Goal: Task Accomplishment & Management: Complete application form

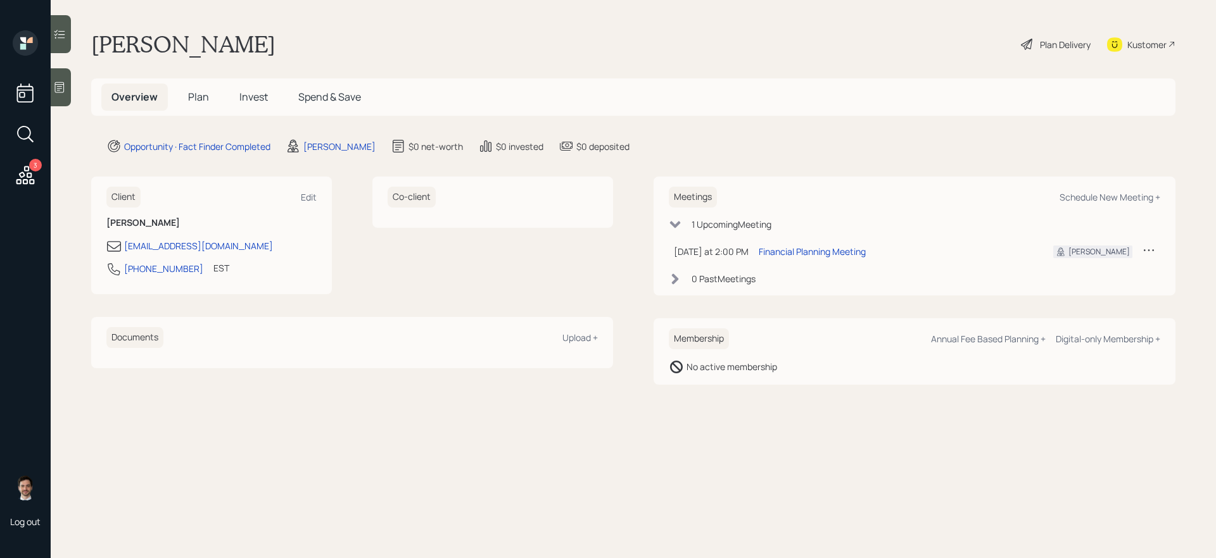
click at [198, 96] on span "Plan" at bounding box center [198, 97] width 21 height 14
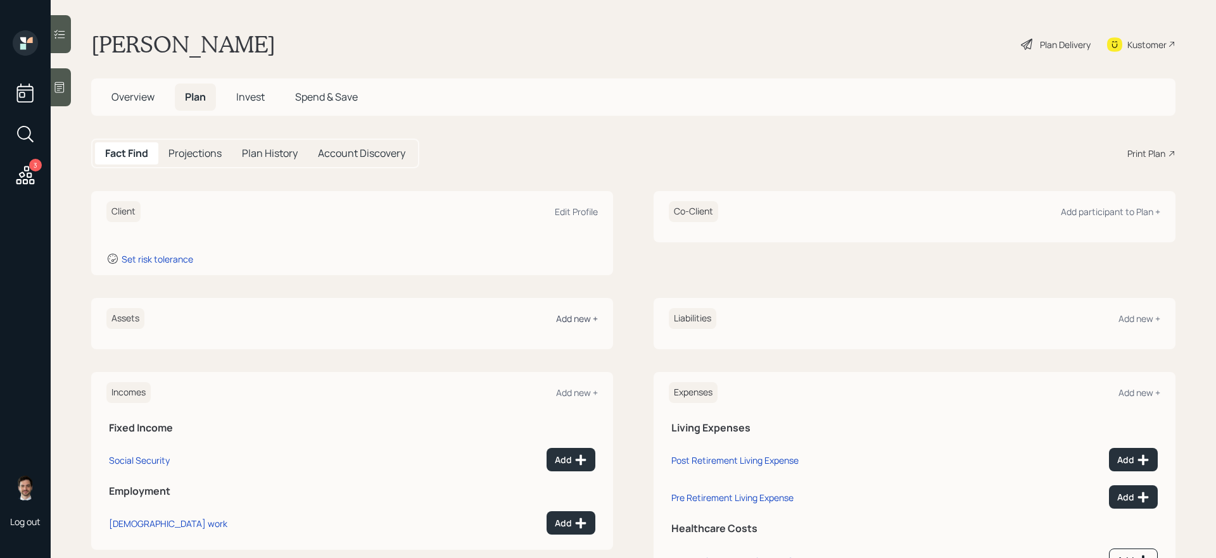
click at [579, 322] on div "Add new +" at bounding box center [577, 319] width 42 height 12
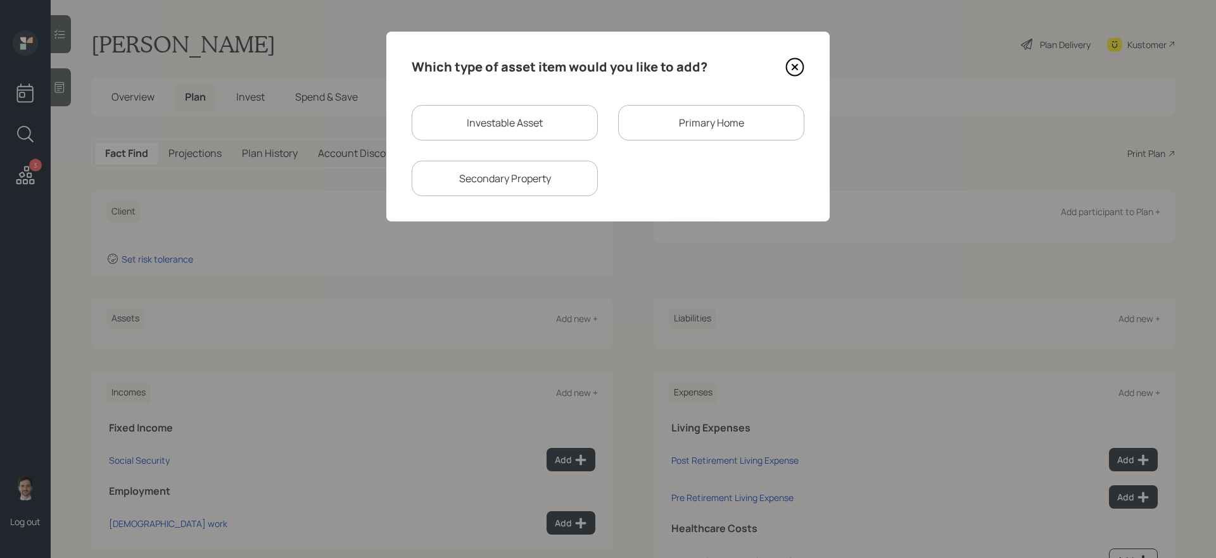
click at [561, 127] on div "Investable Asset" at bounding box center [505, 122] width 186 height 35
select select "taxable"
select select "balanced"
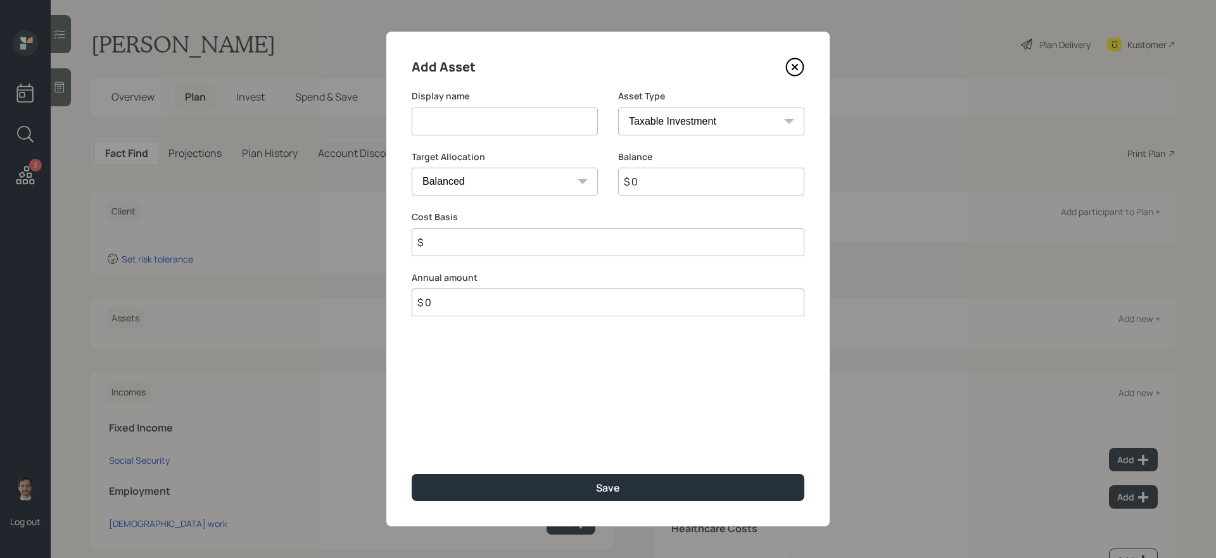
click at [531, 127] on input at bounding box center [505, 122] width 186 height 28
type input "Savings"
type input "$ 100,000"
click at [412, 471] on button "Save" at bounding box center [608, 487] width 393 height 27
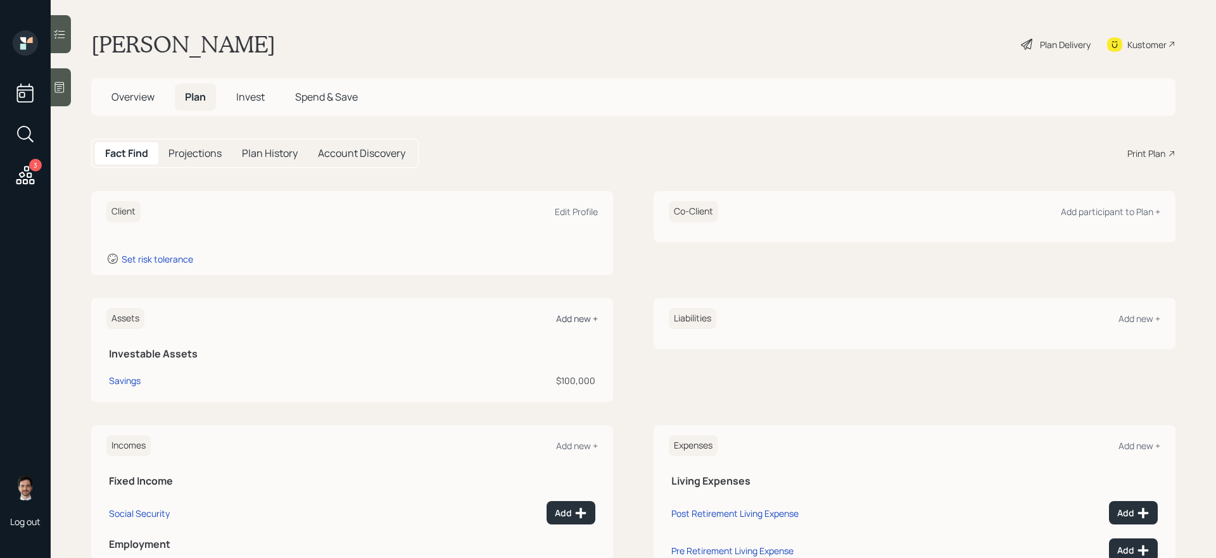
click at [581, 320] on div "Add new +" at bounding box center [577, 319] width 42 height 12
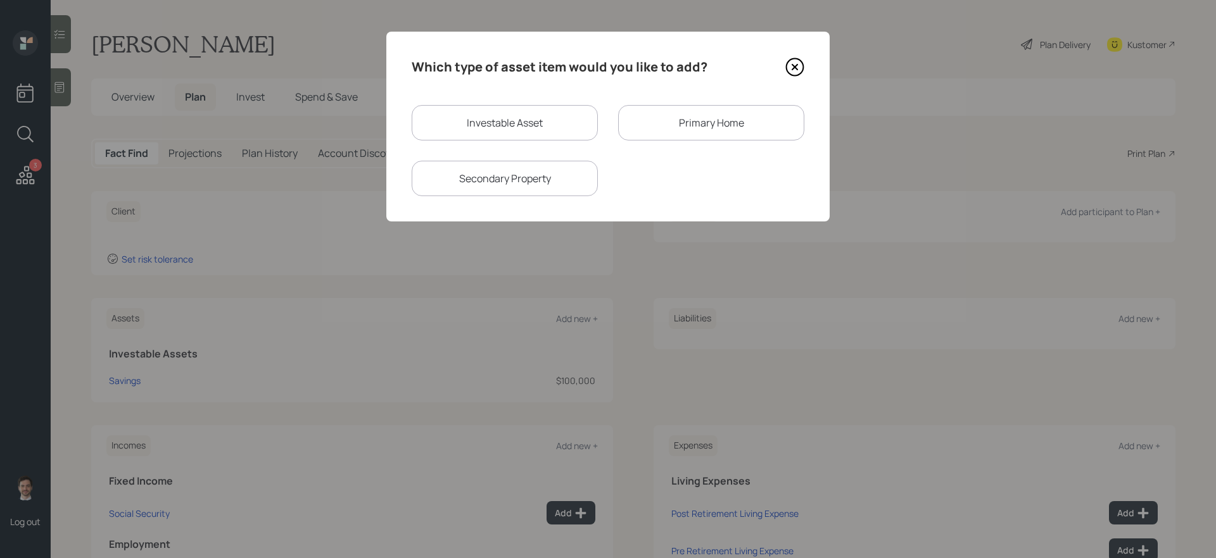
click at [543, 174] on div "Secondary Property" at bounding box center [505, 178] width 186 height 35
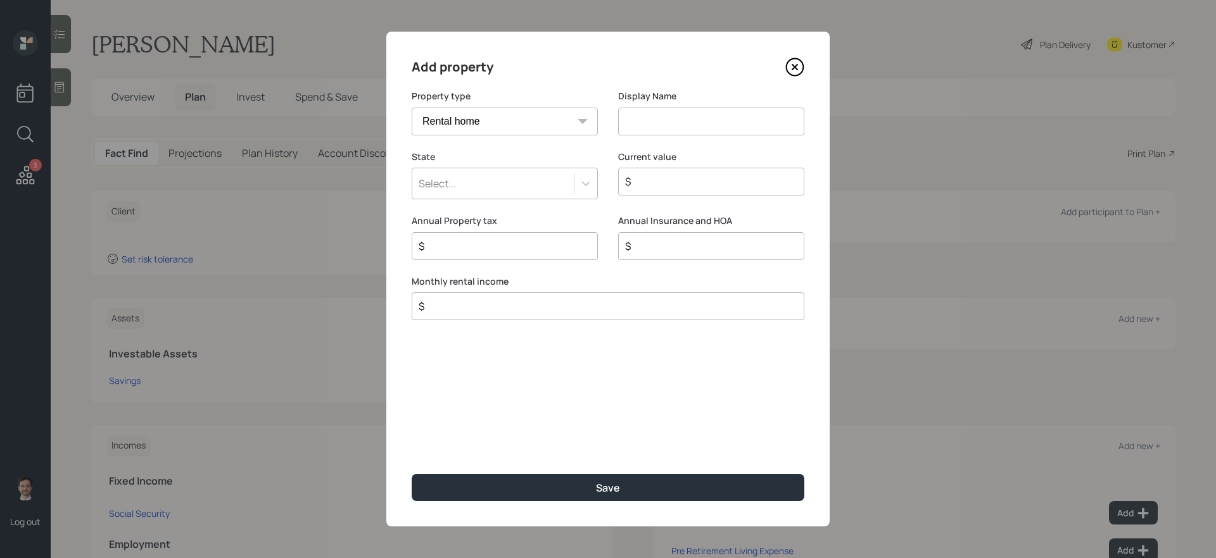
click at [523, 121] on select "Vacation home Rental home" at bounding box center [505, 122] width 186 height 28
select select "vacation_property"
click at [412, 108] on select "Vacation home Rental home" at bounding box center [505, 122] width 186 height 28
click at [696, 127] on input at bounding box center [711, 122] width 186 height 28
type input "Business"
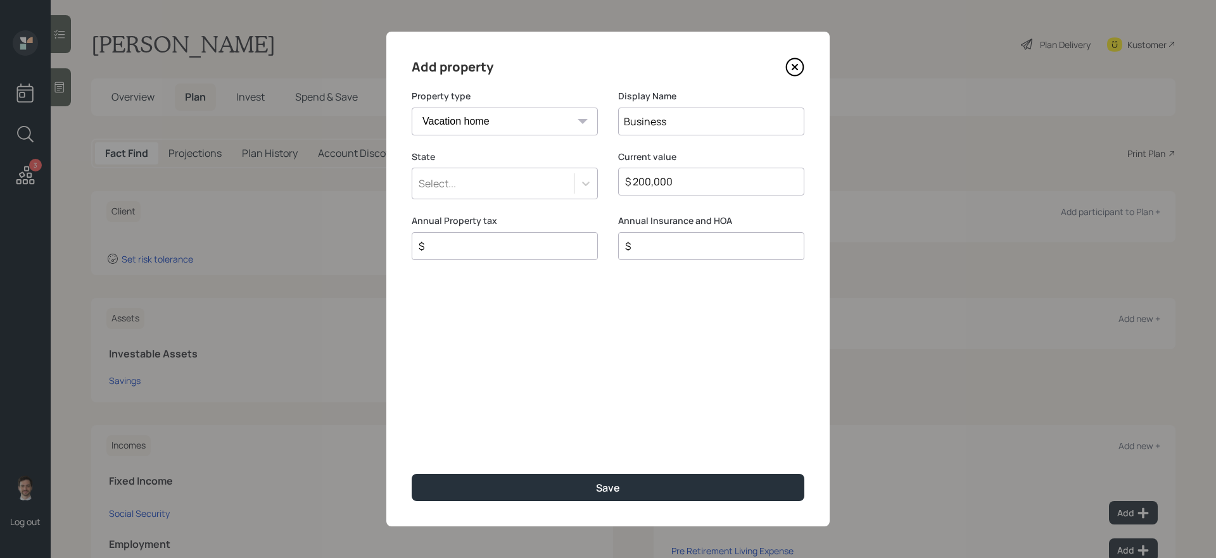
type input "$ 200,000"
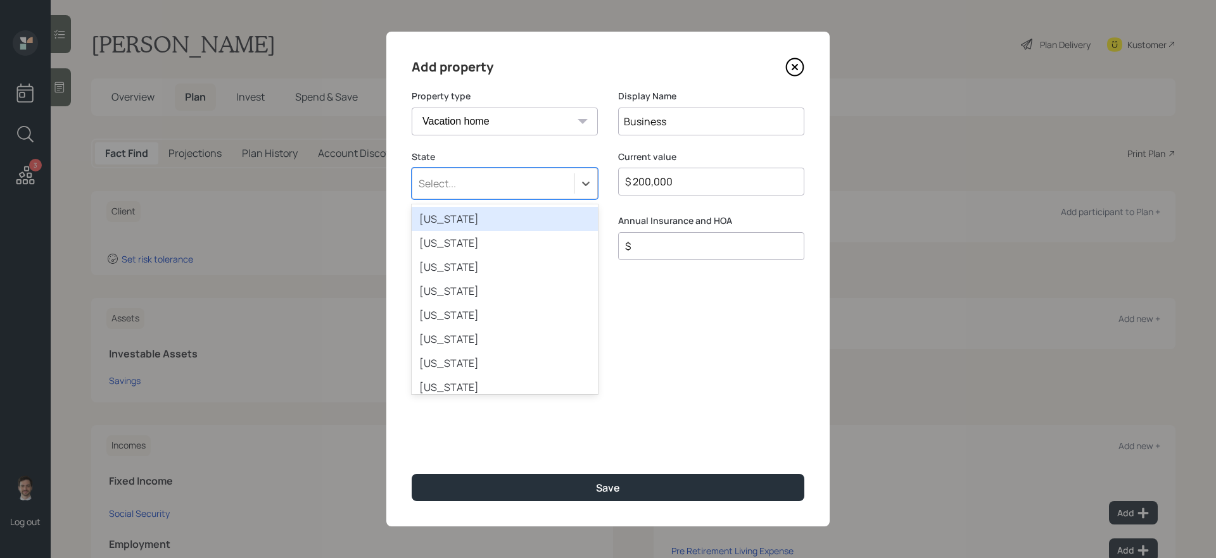
click at [543, 191] on div "Select..." at bounding box center [492, 184] width 161 height 22
type input "flo"
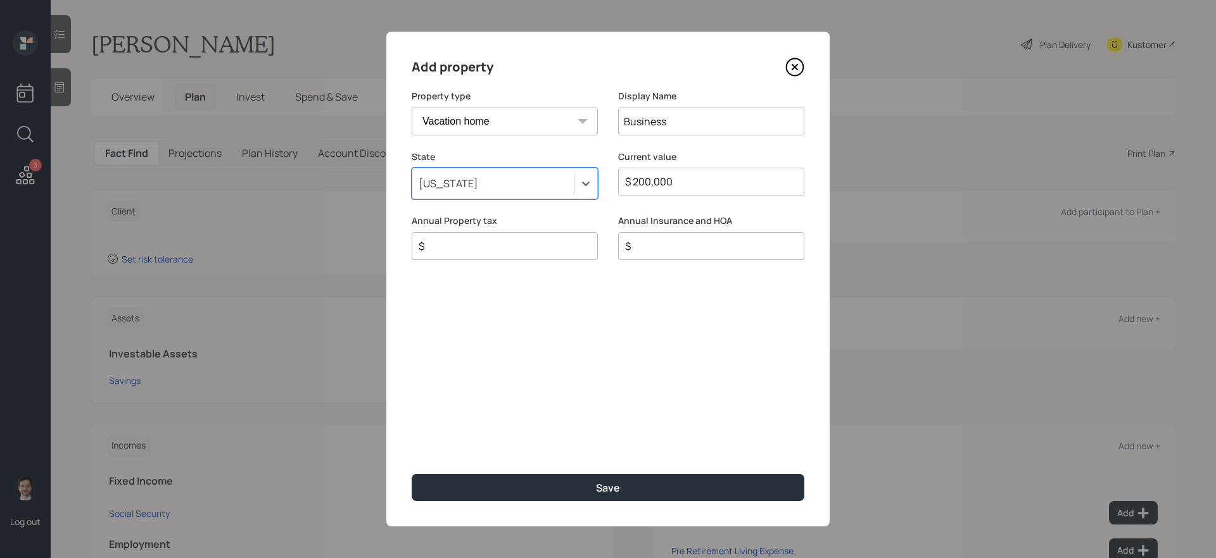
click at [412, 471] on button "Save" at bounding box center [608, 487] width 393 height 27
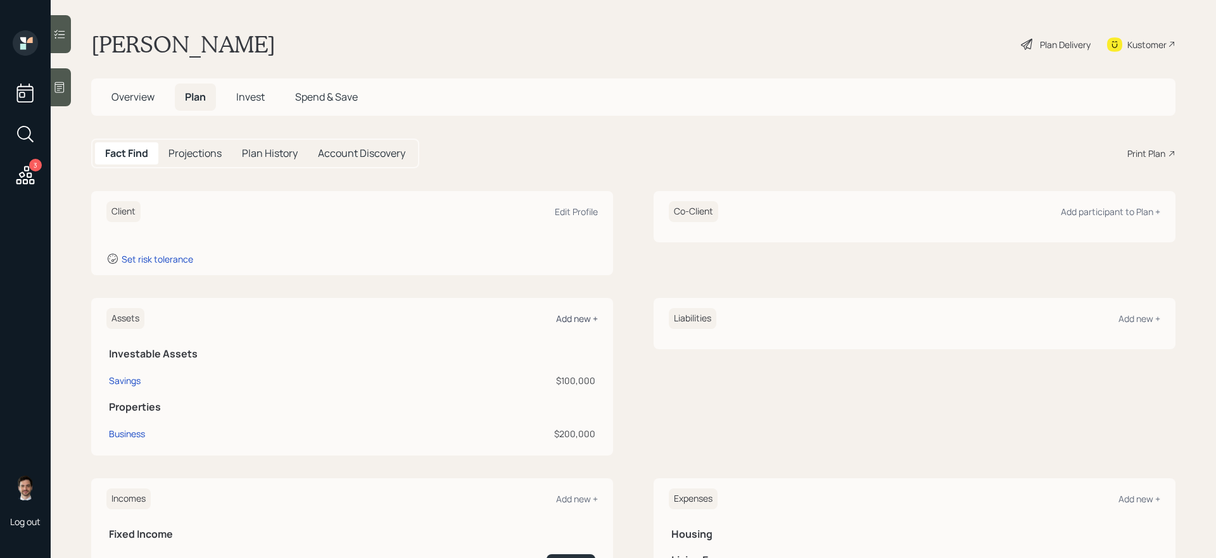
click at [582, 318] on div "Add new +" at bounding box center [577, 319] width 42 height 12
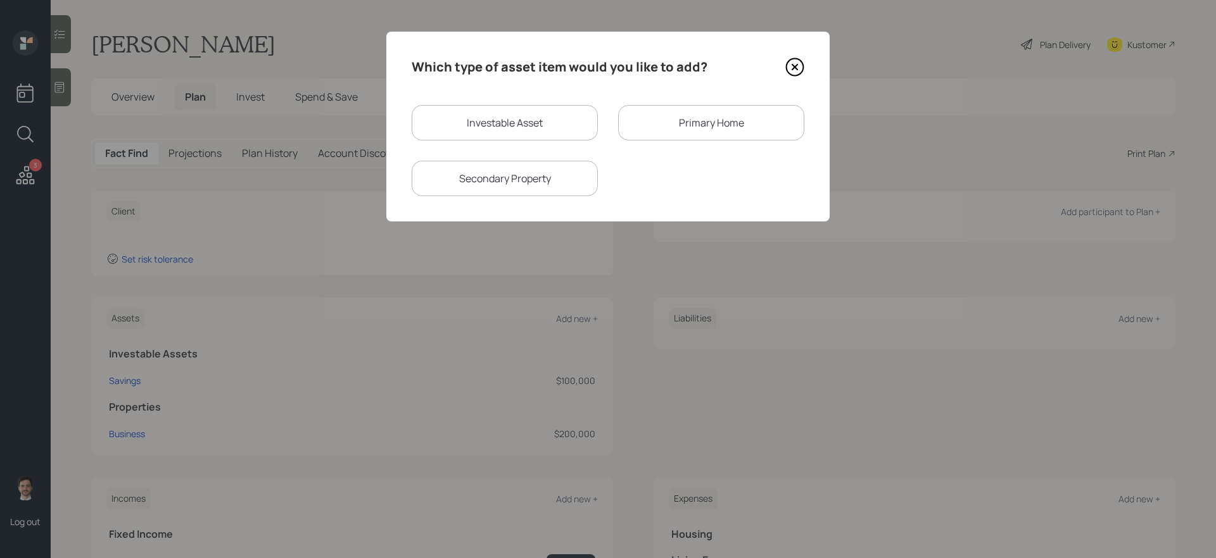
click at [681, 138] on div "Primary Home" at bounding box center [711, 122] width 186 height 35
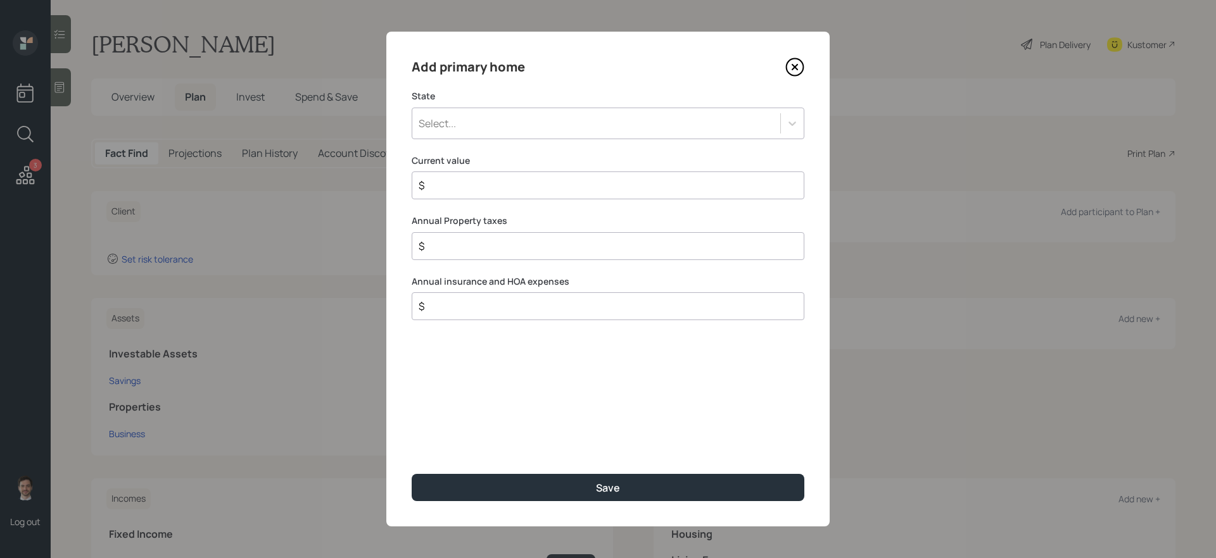
click at [525, 123] on div "Select..." at bounding box center [596, 124] width 368 height 22
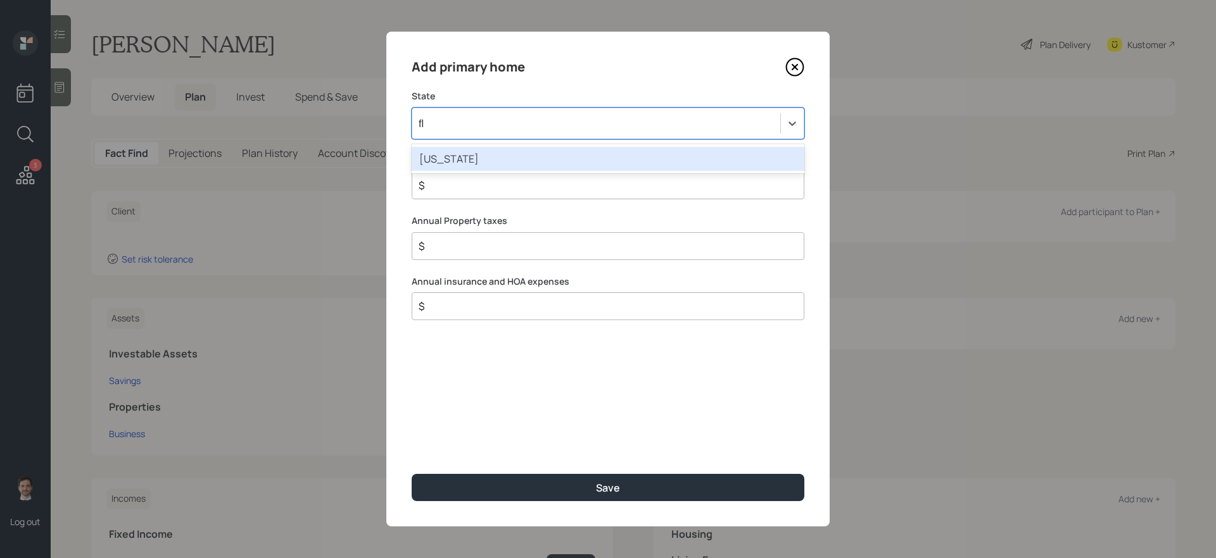
type input "flo"
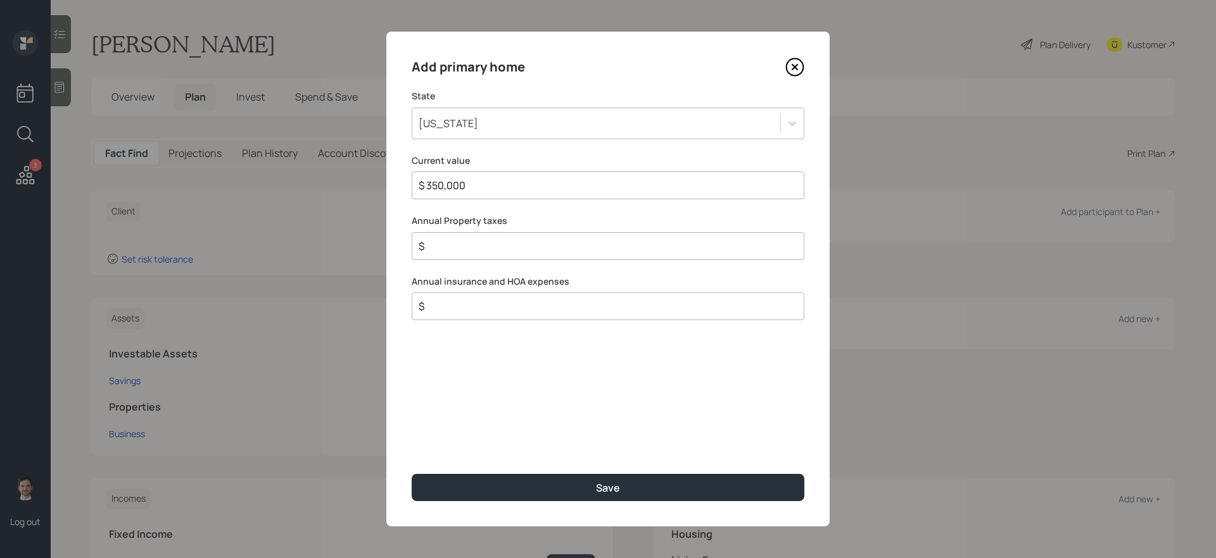
type input "$ 350,000"
type input "$"
click at [412, 471] on button "Save" at bounding box center [608, 487] width 393 height 27
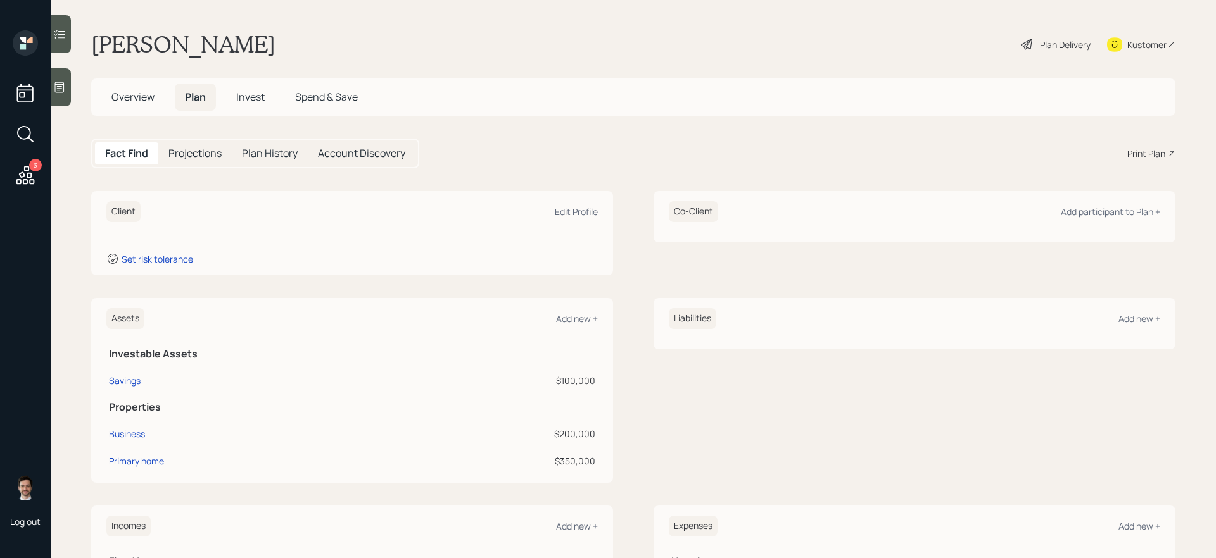
click at [930, 322] on div "Liabilities Add new +" at bounding box center [914, 318] width 491 height 21
click at [930, 322] on div "Add new +" at bounding box center [1139, 319] width 42 height 12
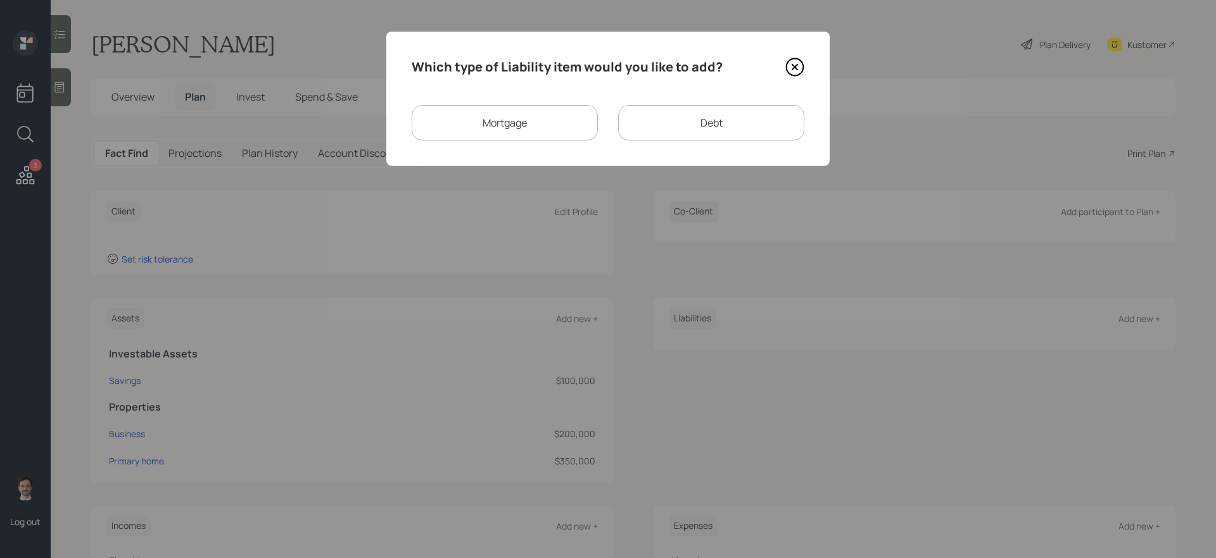
click at [552, 129] on div "Mortgage" at bounding box center [505, 122] width 186 height 35
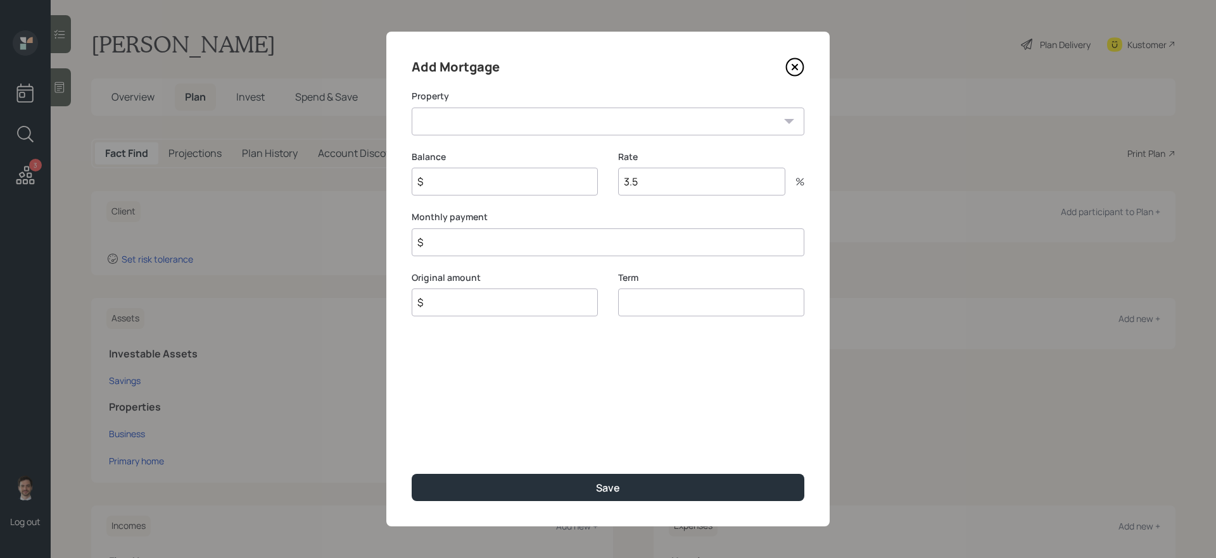
click at [522, 122] on select "Business FL Primary home" at bounding box center [608, 122] width 393 height 28
select select "4edabe5d-e168-439a-aae5-0b9571b3f6b5"
click at [412, 108] on select "Business FL Primary home" at bounding box center [608, 122] width 393 height 28
click at [495, 183] on input "$" at bounding box center [505, 182] width 186 height 28
type input "$ 260,000"
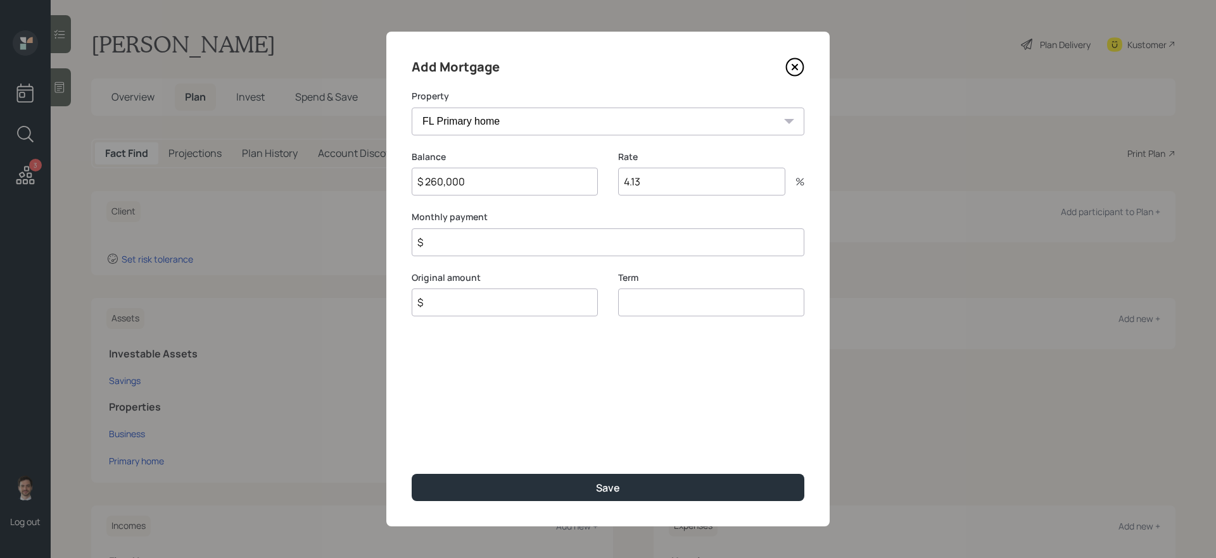
type input "4.13"
type input "$ 1"
click at [412, 471] on button "Save" at bounding box center [608, 487] width 393 height 27
type input "$ 260,000"
type input "30"
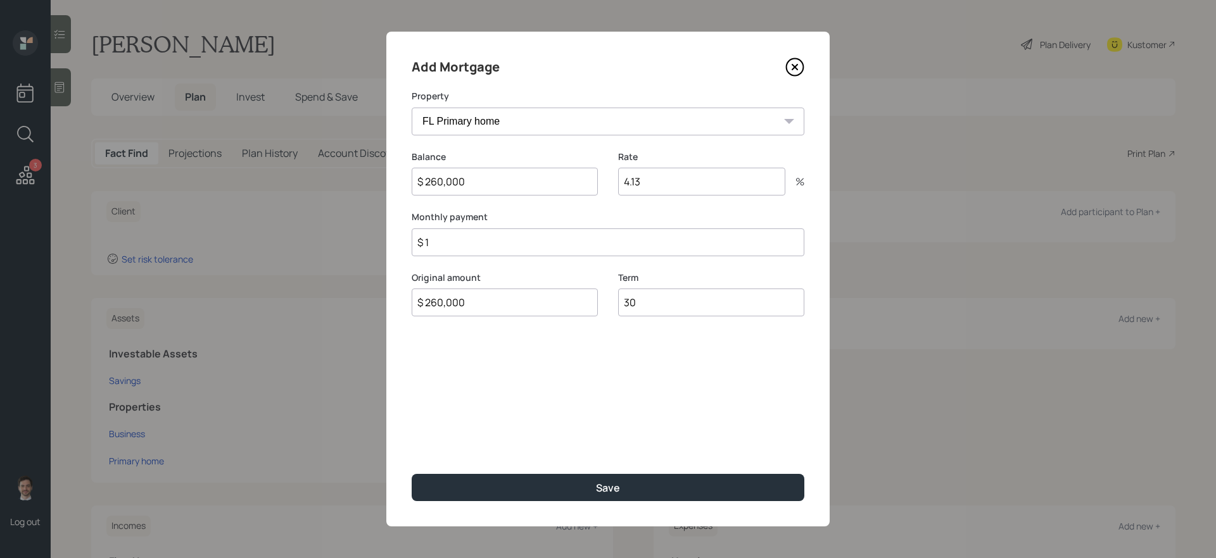
click at [412, 471] on button "Save" at bounding box center [608, 487] width 393 height 27
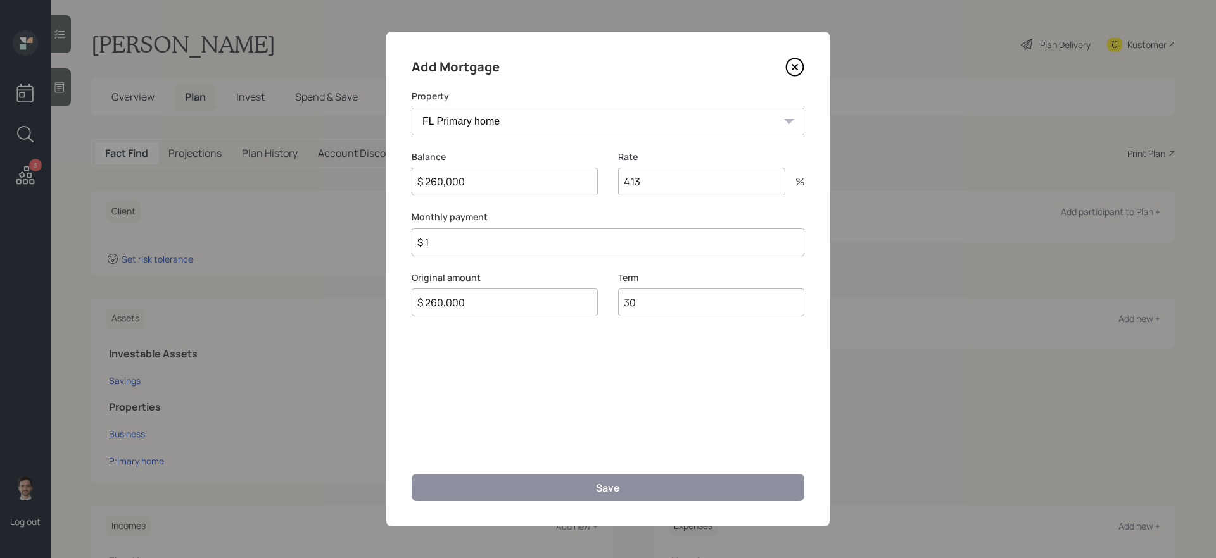
select select "47180993-fc41-4b40-ae81-2efdaed86a01"
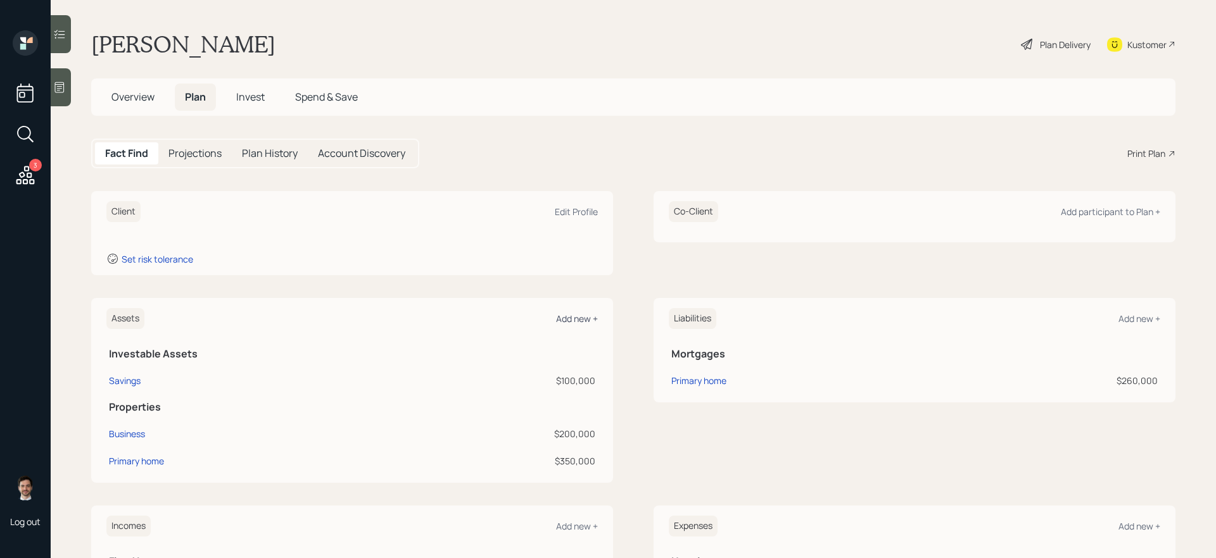
click at [571, 321] on div "Add new +" at bounding box center [577, 319] width 42 height 12
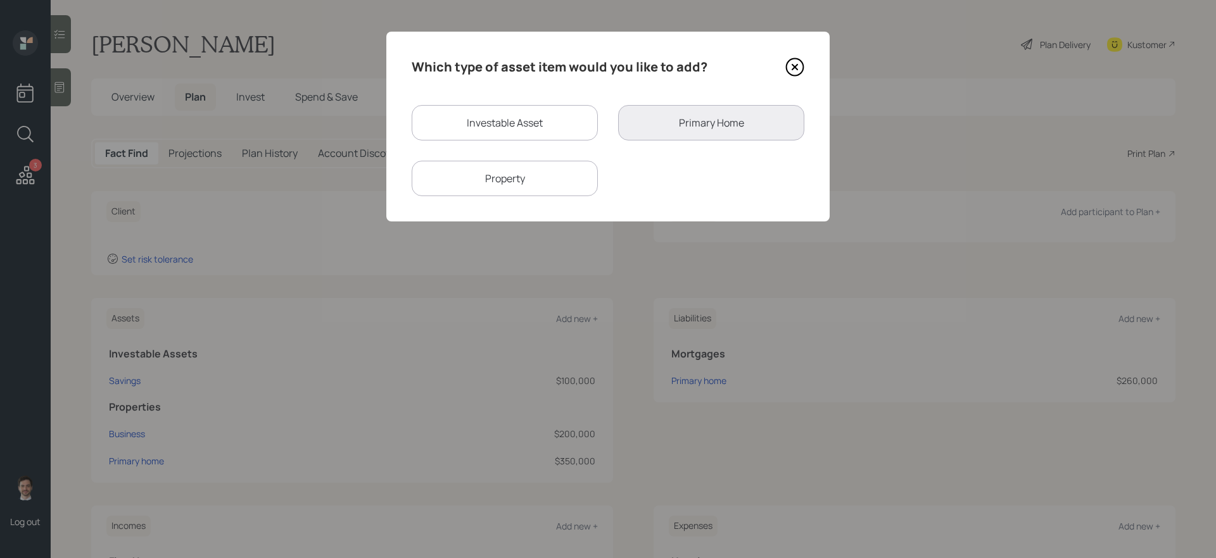
click at [548, 160] on div "Investable Asset Primary Home Property" at bounding box center [608, 150] width 393 height 91
click at [538, 176] on div "Property" at bounding box center [505, 178] width 186 height 35
select select "rental_property"
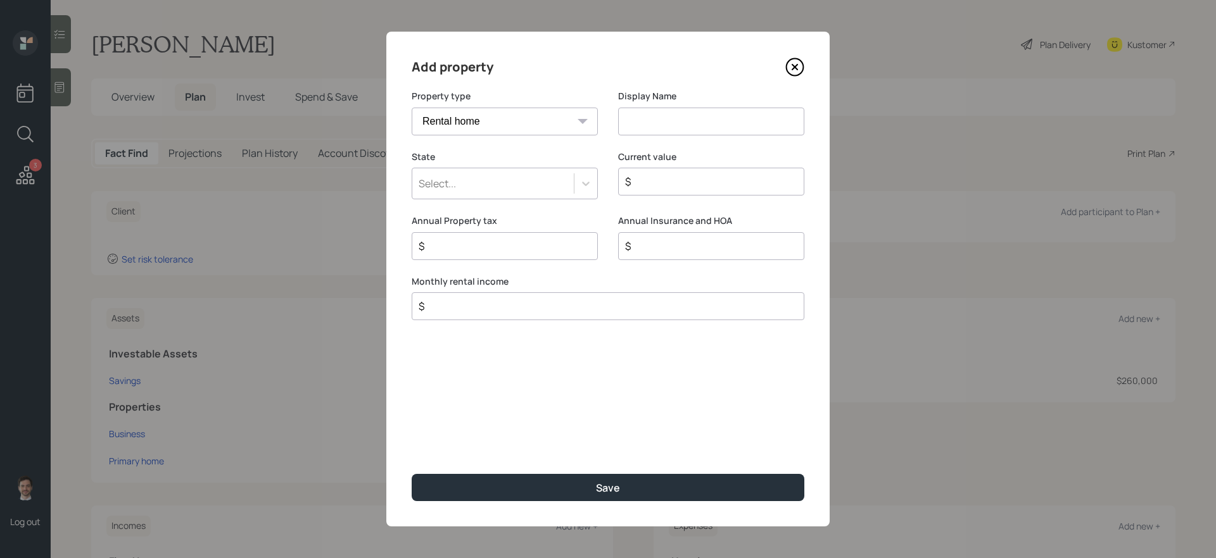
click at [649, 122] on input at bounding box center [711, 122] width 186 height 28
type input "Rental Property"
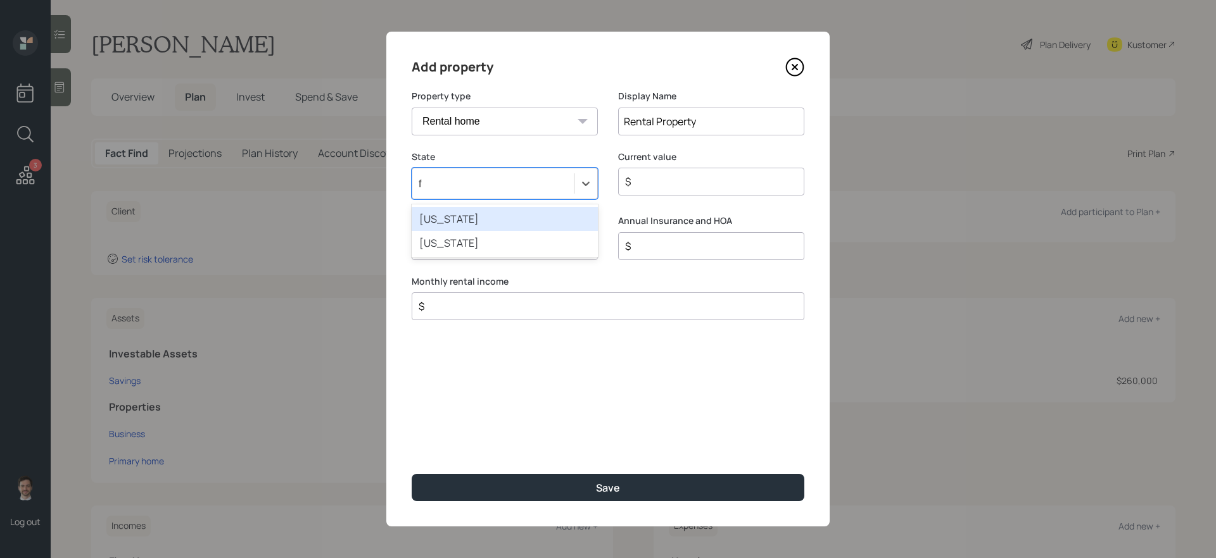
type input "fl"
click at [767, 113] on input "Rental Property" at bounding box center [711, 122] width 186 height 28
click at [766, 123] on input "Rental Property" at bounding box center [711, 122] width 186 height 28
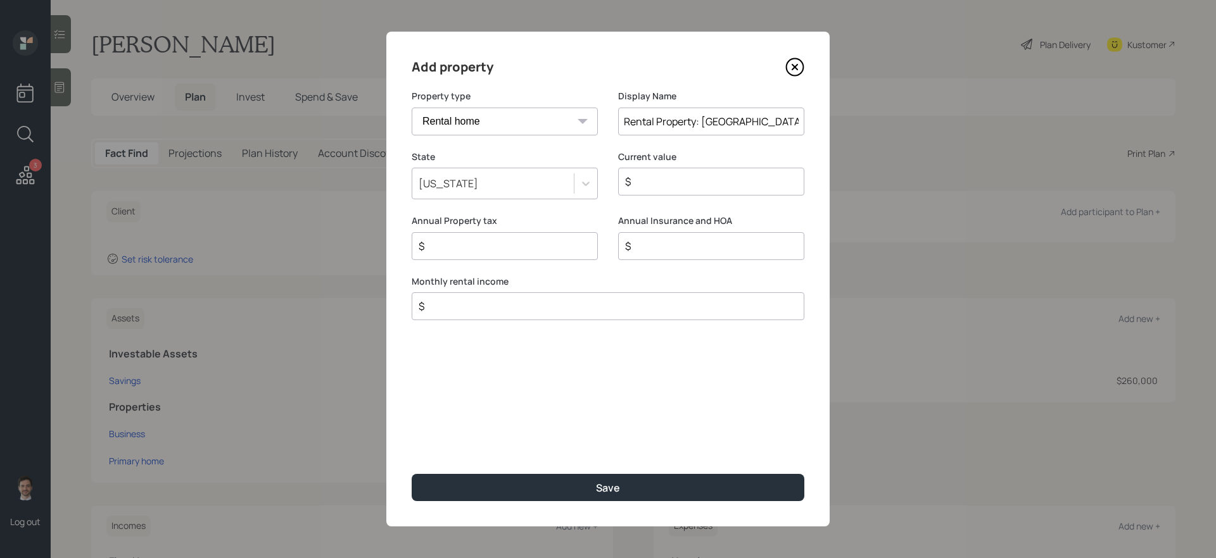
type input "Rental Property: [GEOGRAPHIC_DATA]"
type input "$ 180,000"
click at [412, 471] on button "Save" at bounding box center [608, 487] width 393 height 27
type input "$"
type input "$ 1"
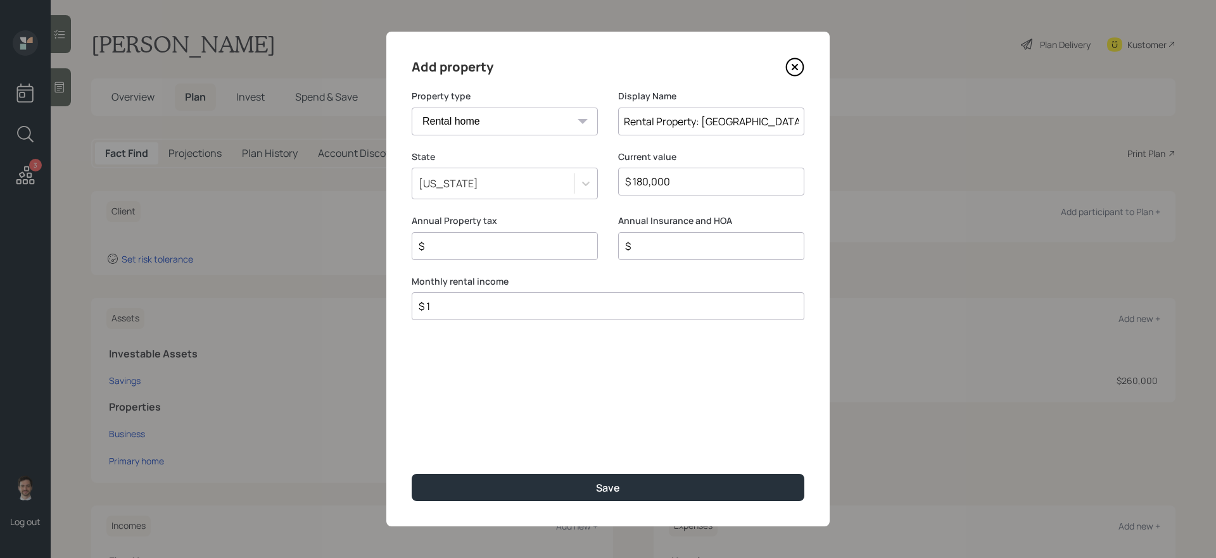
click at [412, 471] on button "Save" at bounding box center [608, 487] width 393 height 27
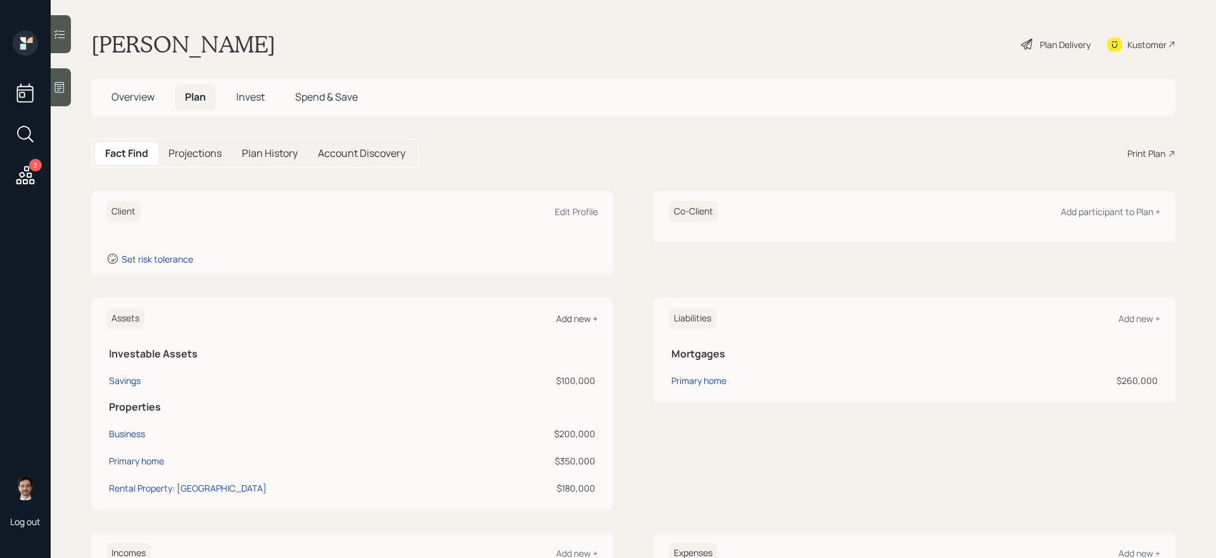
click at [570, 320] on div "Add new +" at bounding box center [577, 319] width 42 height 12
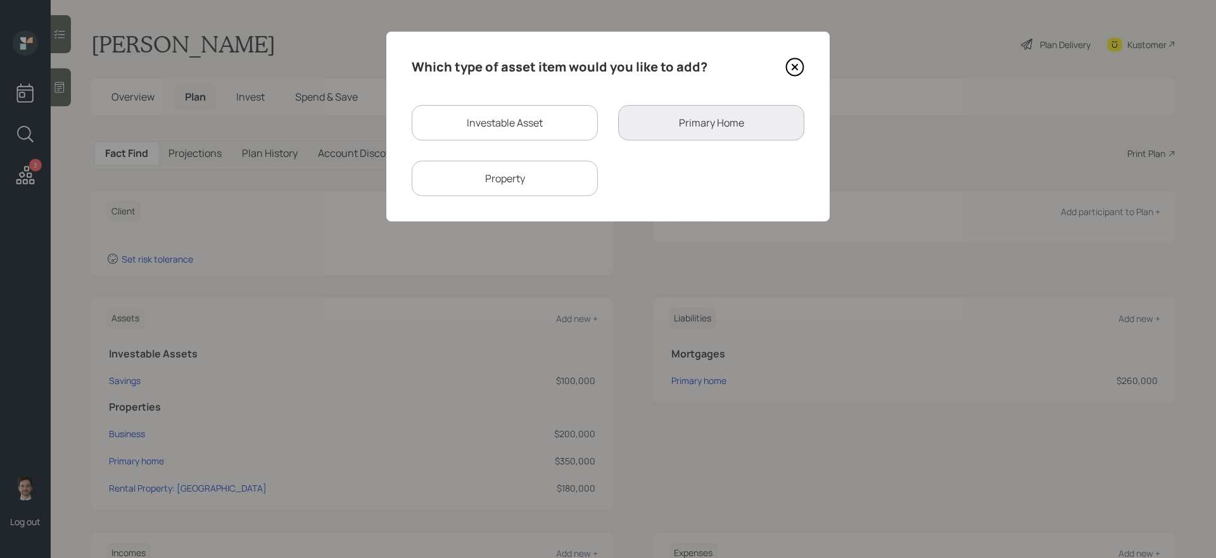
click at [538, 165] on div "Property" at bounding box center [505, 178] width 186 height 35
select select "rental_property"
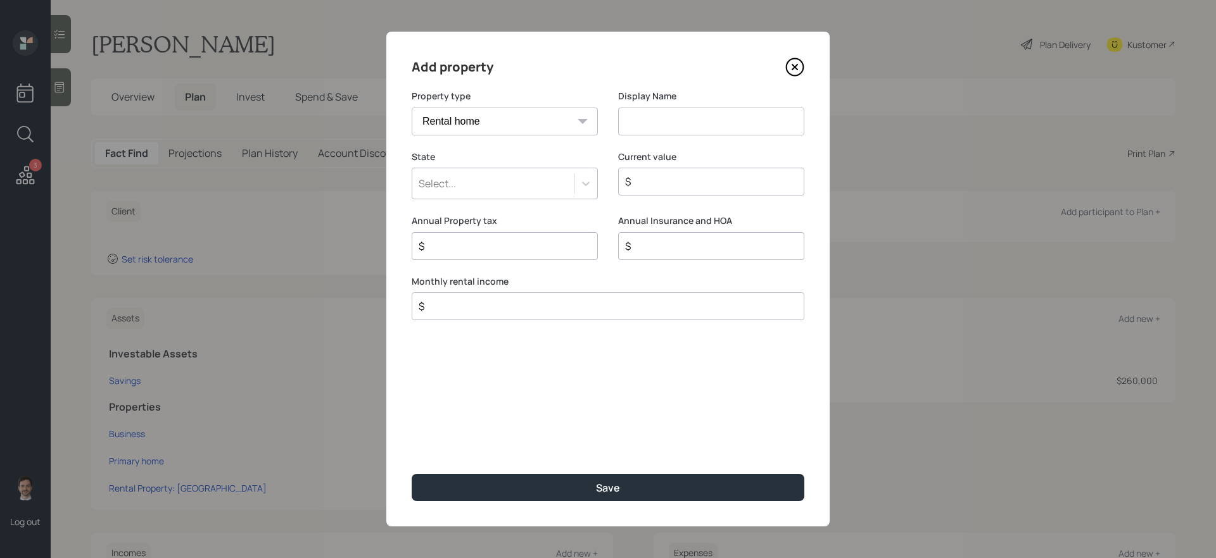
click at [544, 115] on select "Vacation home Rental home" at bounding box center [505, 122] width 186 height 28
click at [666, 119] on input at bounding box center [711, 122] width 186 height 28
type input "Rental Property: [GEOGRAPHIC_DATA]"
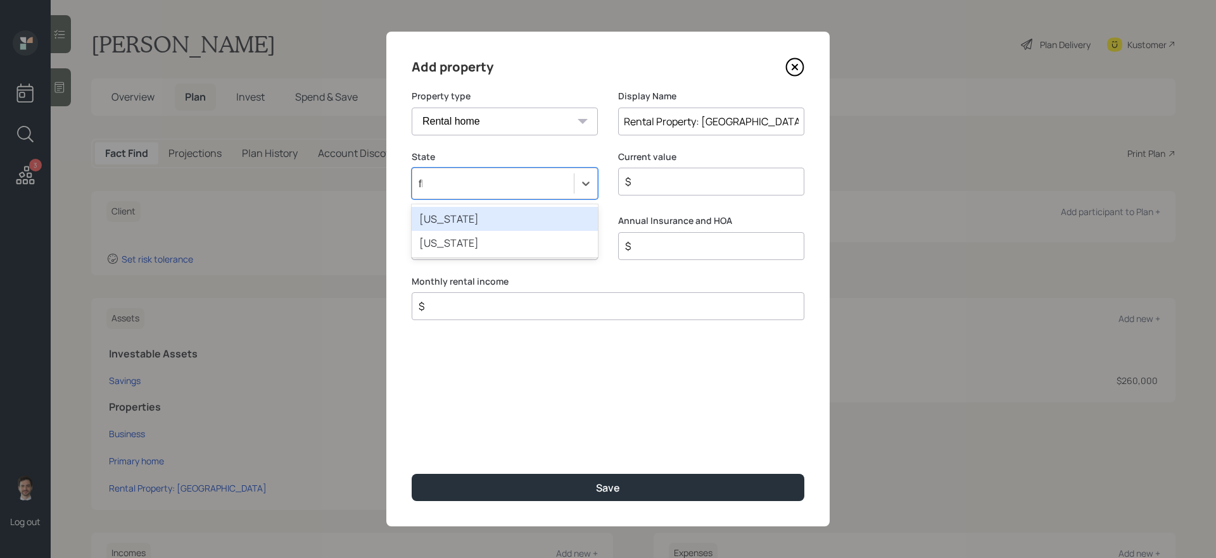
type input "flo"
type input "$ 1"
click at [412, 471] on button "Save" at bounding box center [608, 487] width 393 height 27
